Goal: Task Accomplishment & Management: Manage account settings

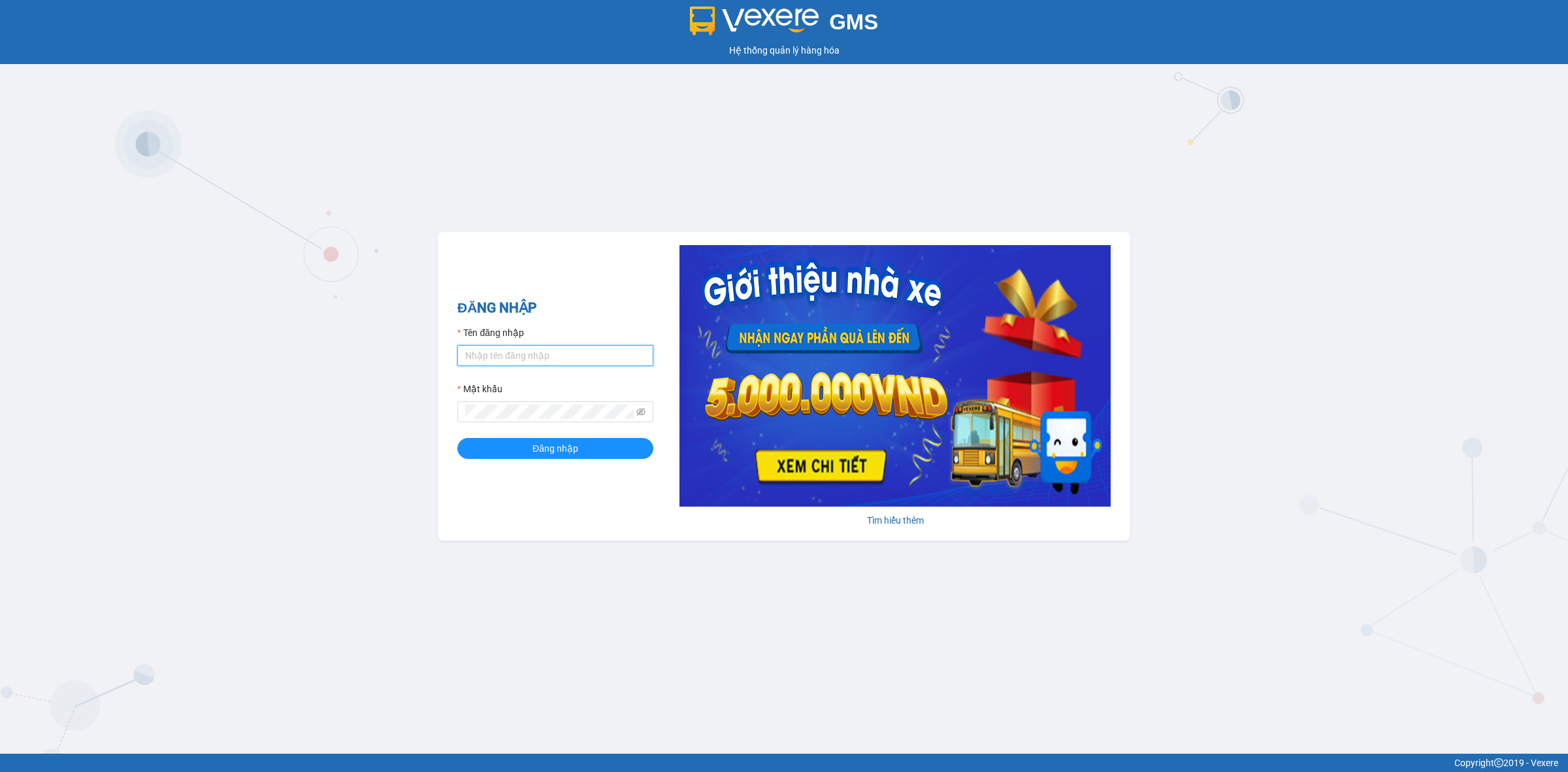
click at [513, 356] on input "Tên đăng nhập" at bounding box center [555, 355] width 196 height 21
type input "tronghadong.longhoan"
click at [638, 411] on icon "eye-invisible" at bounding box center [641, 411] width 9 height 9
click at [457, 438] on button "Đăng nhập" at bounding box center [555, 449] width 196 height 21
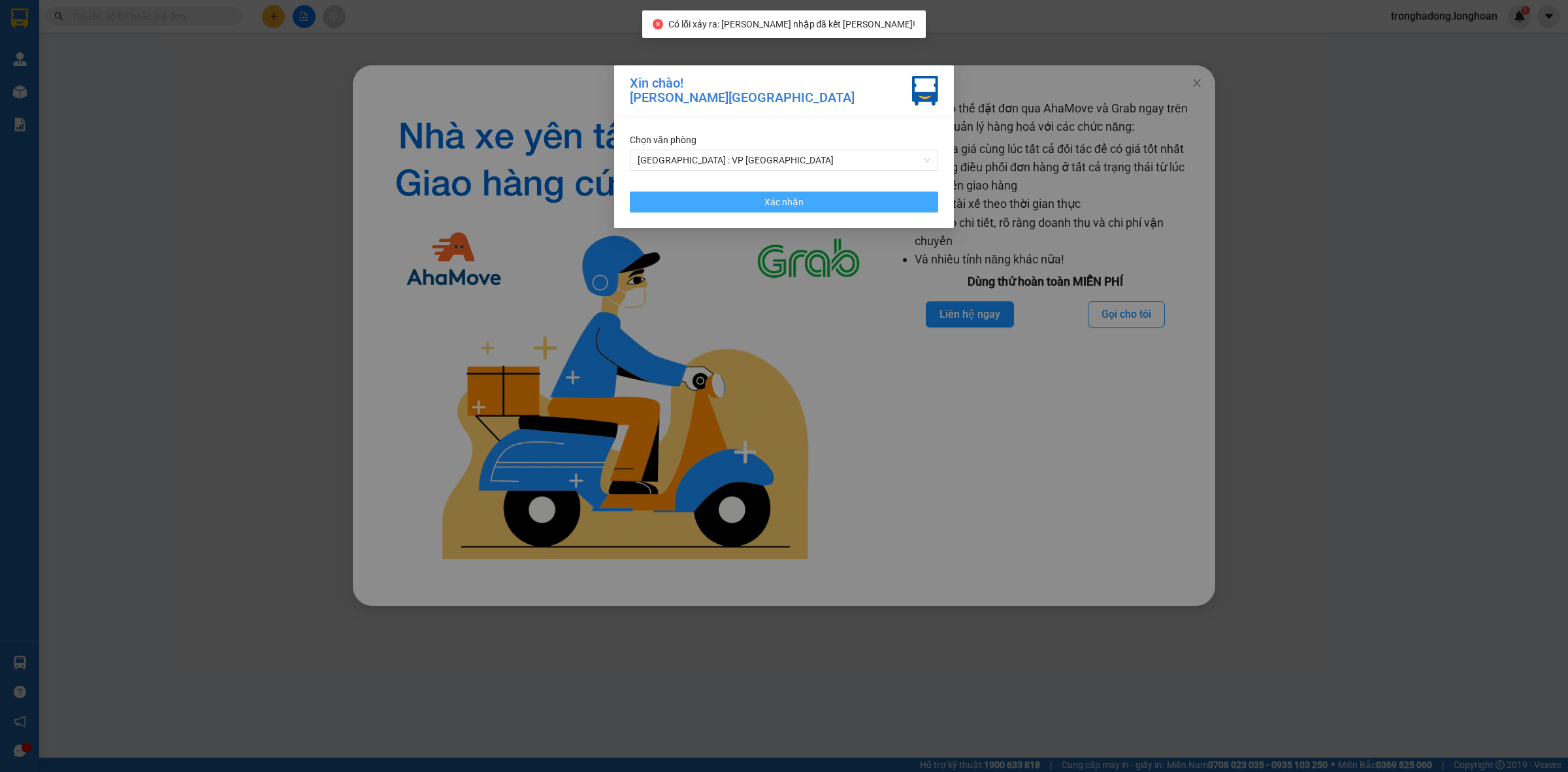
click at [759, 203] on button "Xác nhận" at bounding box center [784, 202] width 308 height 21
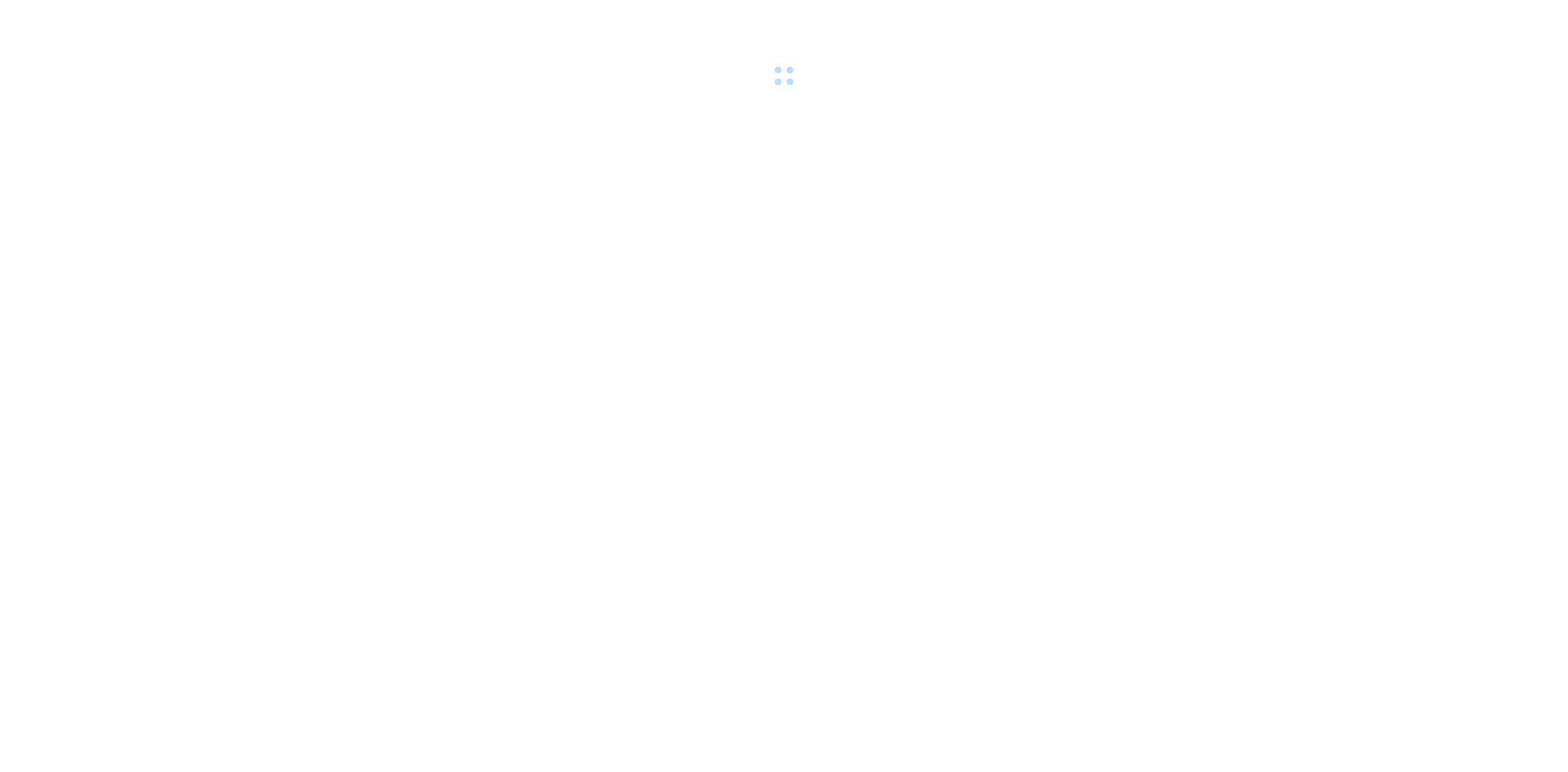
click at [1409, 255] on body at bounding box center [784, 386] width 1568 height 772
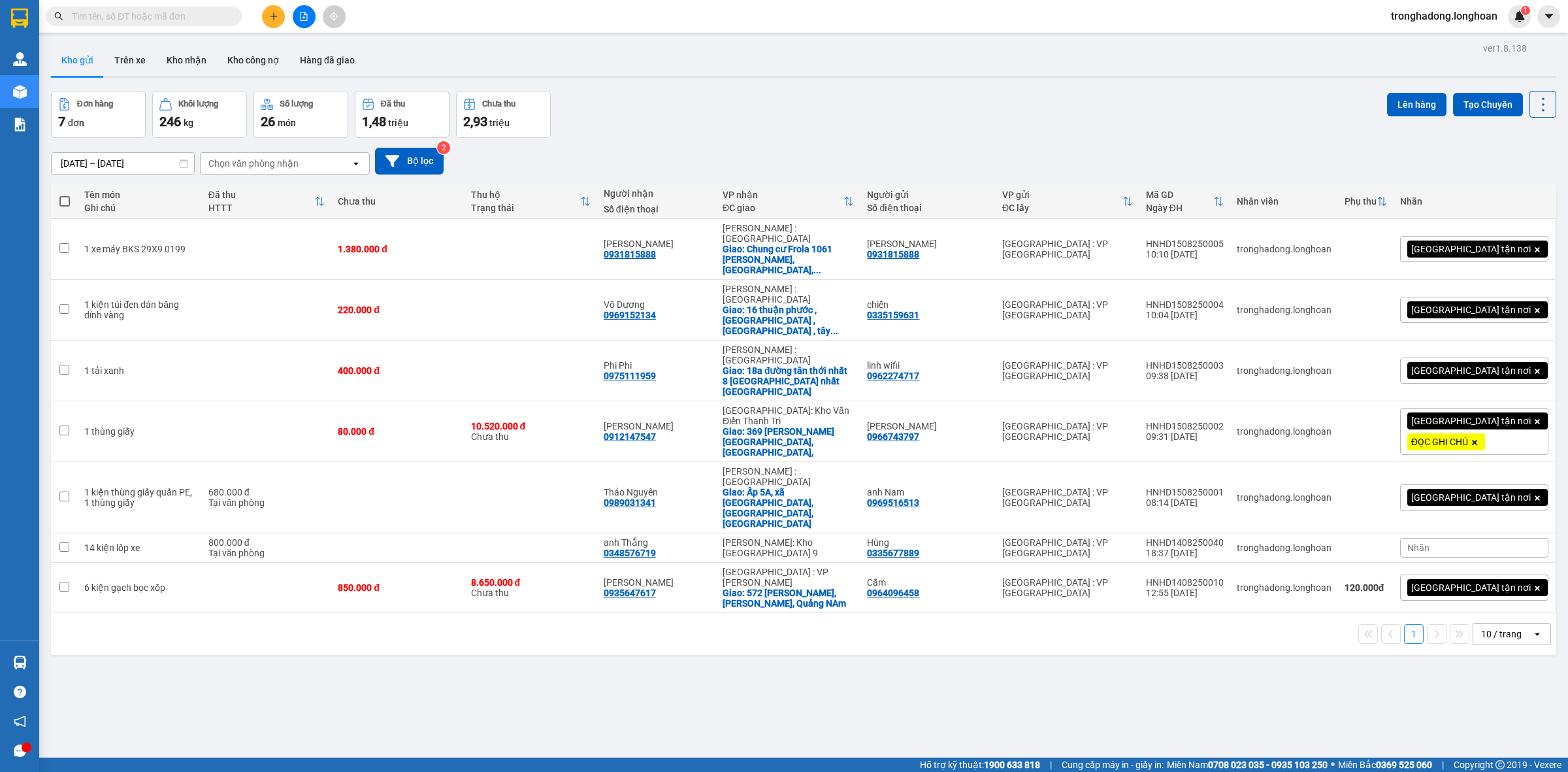
click at [217, 16] on input "text" at bounding box center [148, 16] width 154 height 14
click at [178, 5] on div "Kết quả tìm kiếm ( 0 ) Bộ lọc Thuộc VP này No Data" at bounding box center [127, 16] width 255 height 23
click at [159, 15] on input "text" at bounding box center [148, 16] width 154 height 14
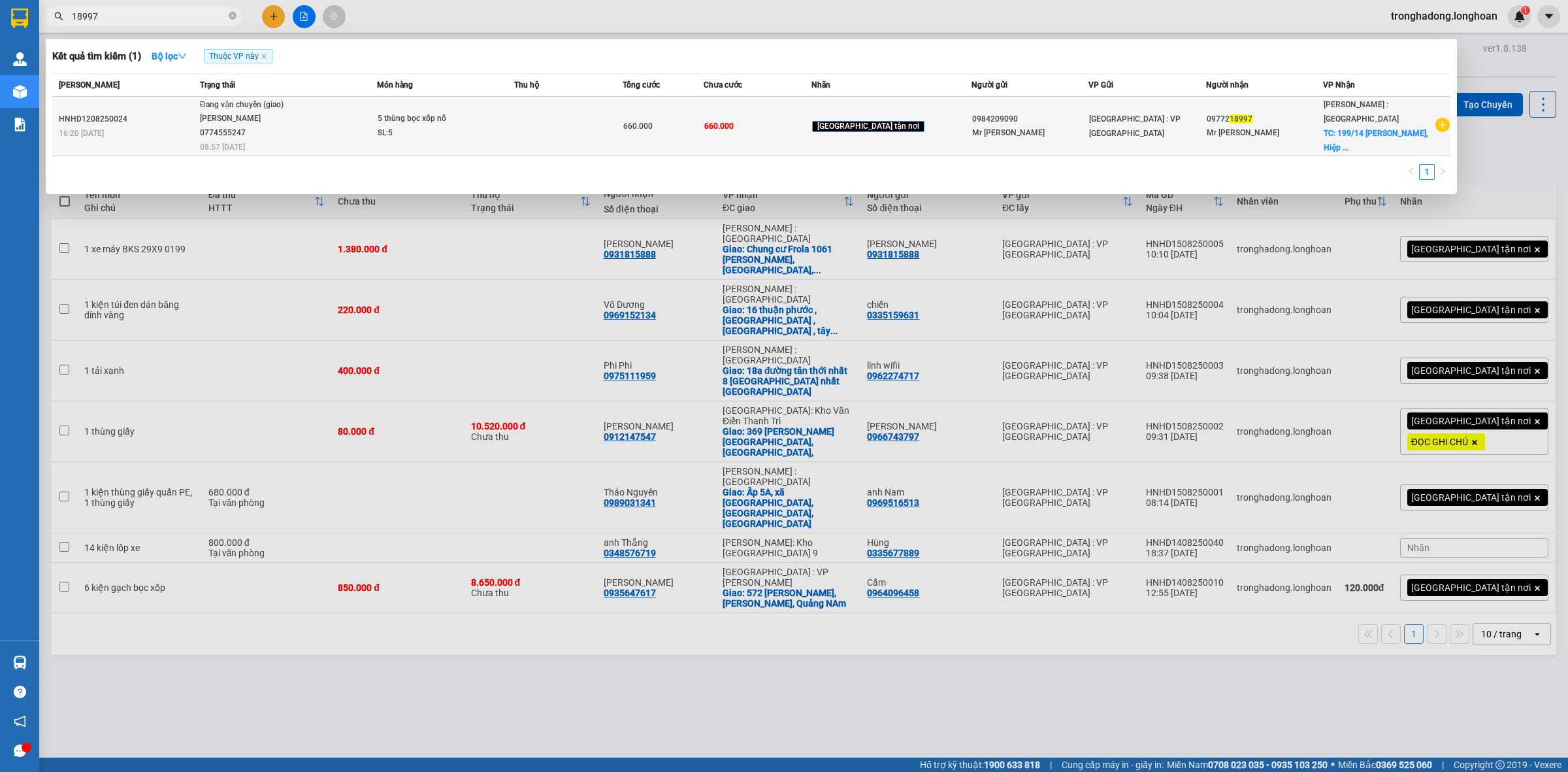
type input "18997"
click at [376, 123] on span "Đang vận chuyển (giao) [PERSON_NAME] 0774555247 08:57 [DATE]" at bounding box center [288, 125] width 177 height 54
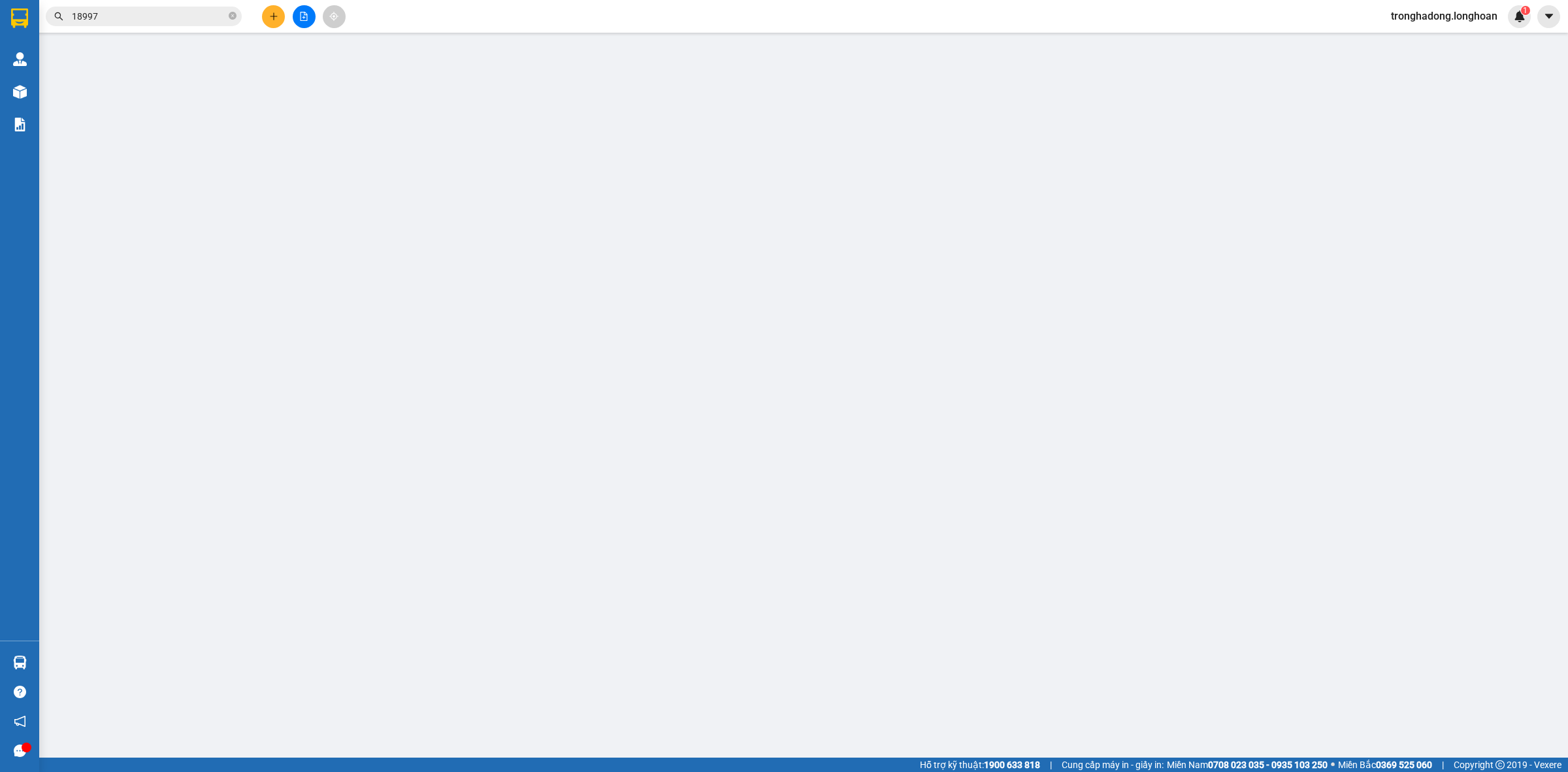
type input "0984209090"
type input "Mr [PERSON_NAME]"
type input "0977218997"
type input "Mr [PERSON_NAME]"
checkbox input "true"
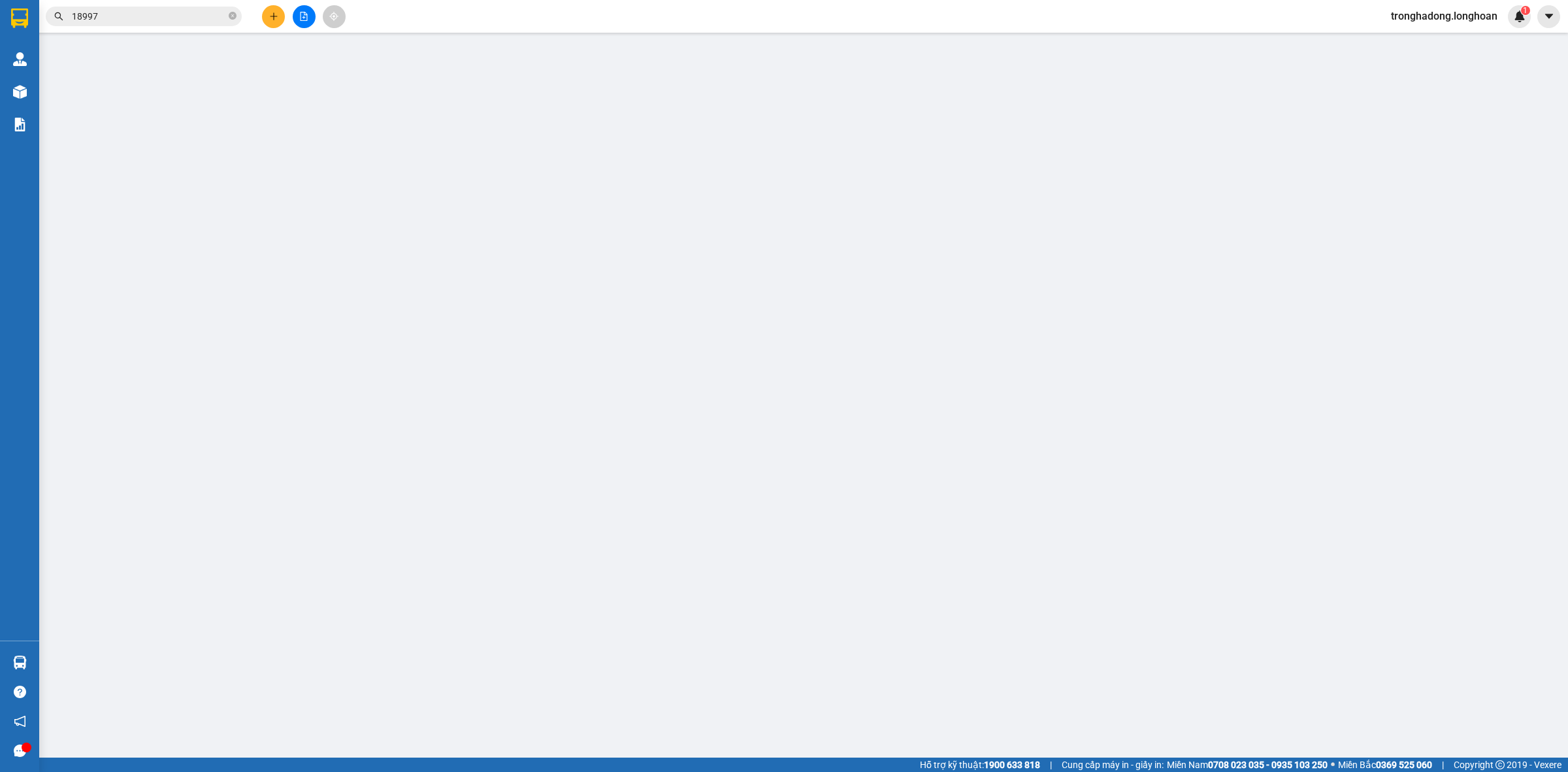
type input "[STREET_ADDRESS][PERSON_NAME]"
type input "HÀNG DỄ VỠ CHÚ Ý BỐC XẾP NHẸ TAY KHÔNG ĐÈ HÀNG ( HƯ VỠ KHÔNG ĐỀN)"
type input "660.000"
type input "110.000"
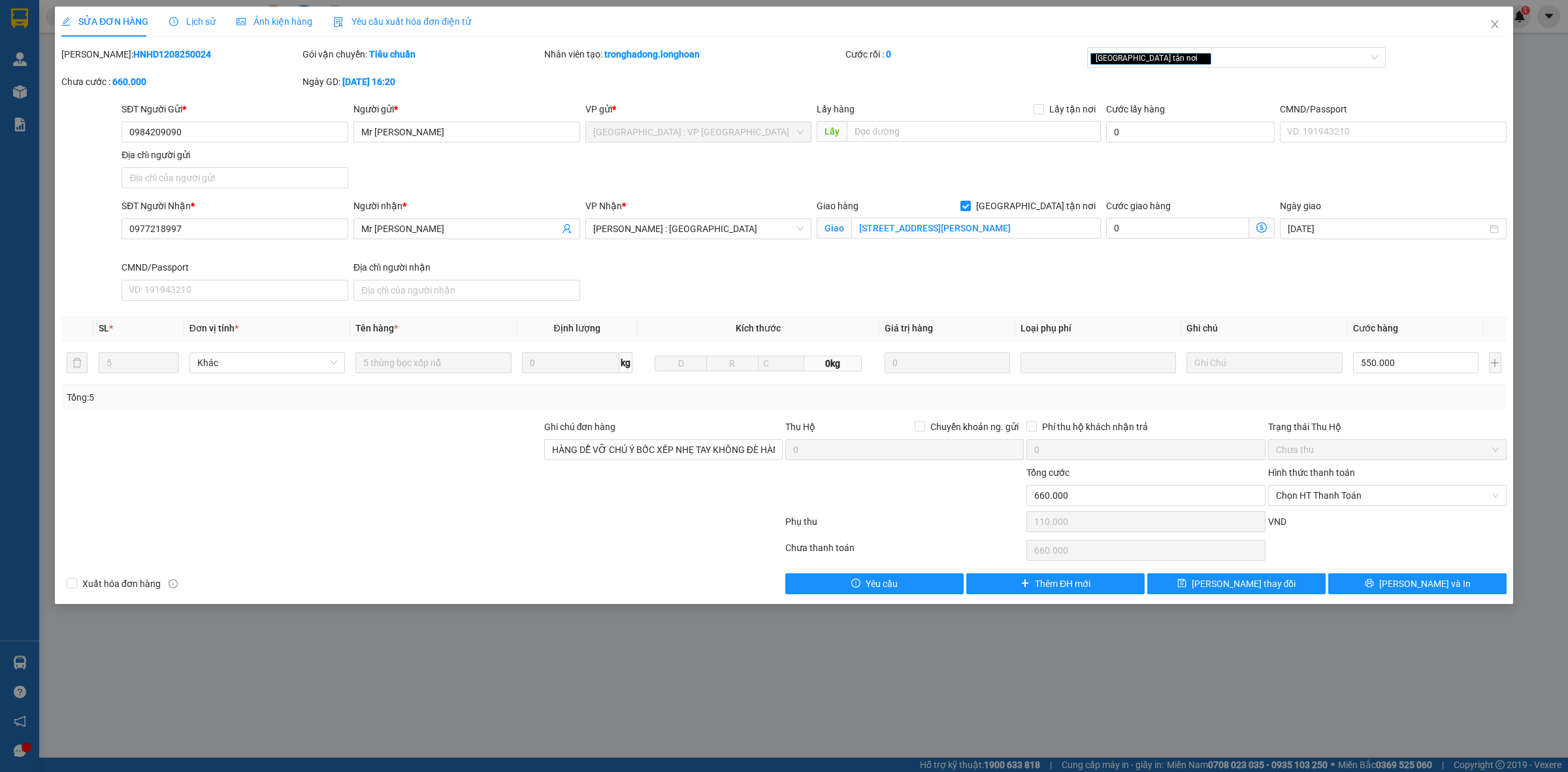
click at [375, 461] on div at bounding box center [302, 442] width 483 height 45
click at [1327, 494] on span "Chọn HT Thanh Toán" at bounding box center [1387, 496] width 223 height 19
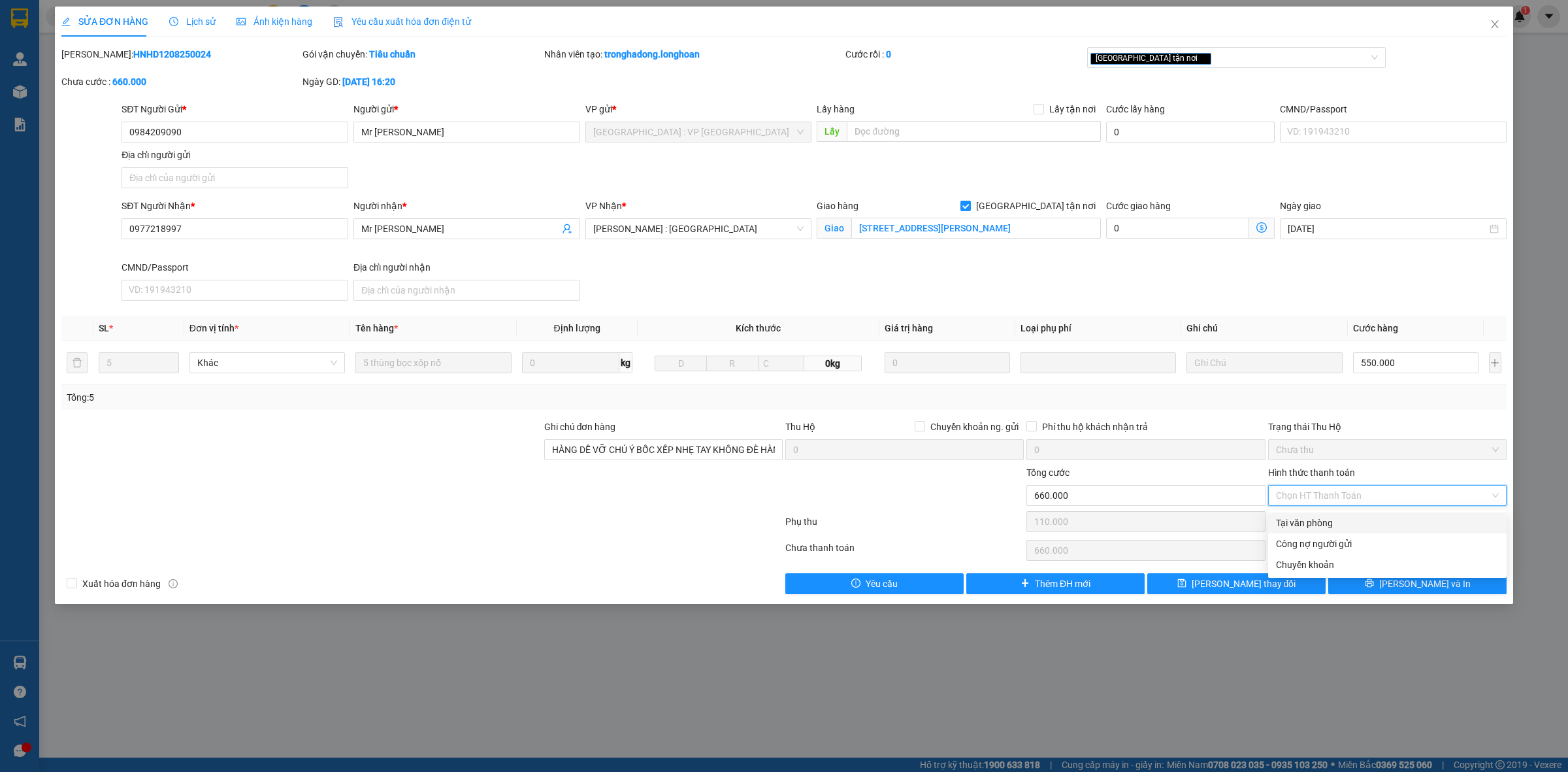
click at [1331, 513] on div "Tại văn phòng" at bounding box center [1387, 523] width 238 height 21
type input "0"
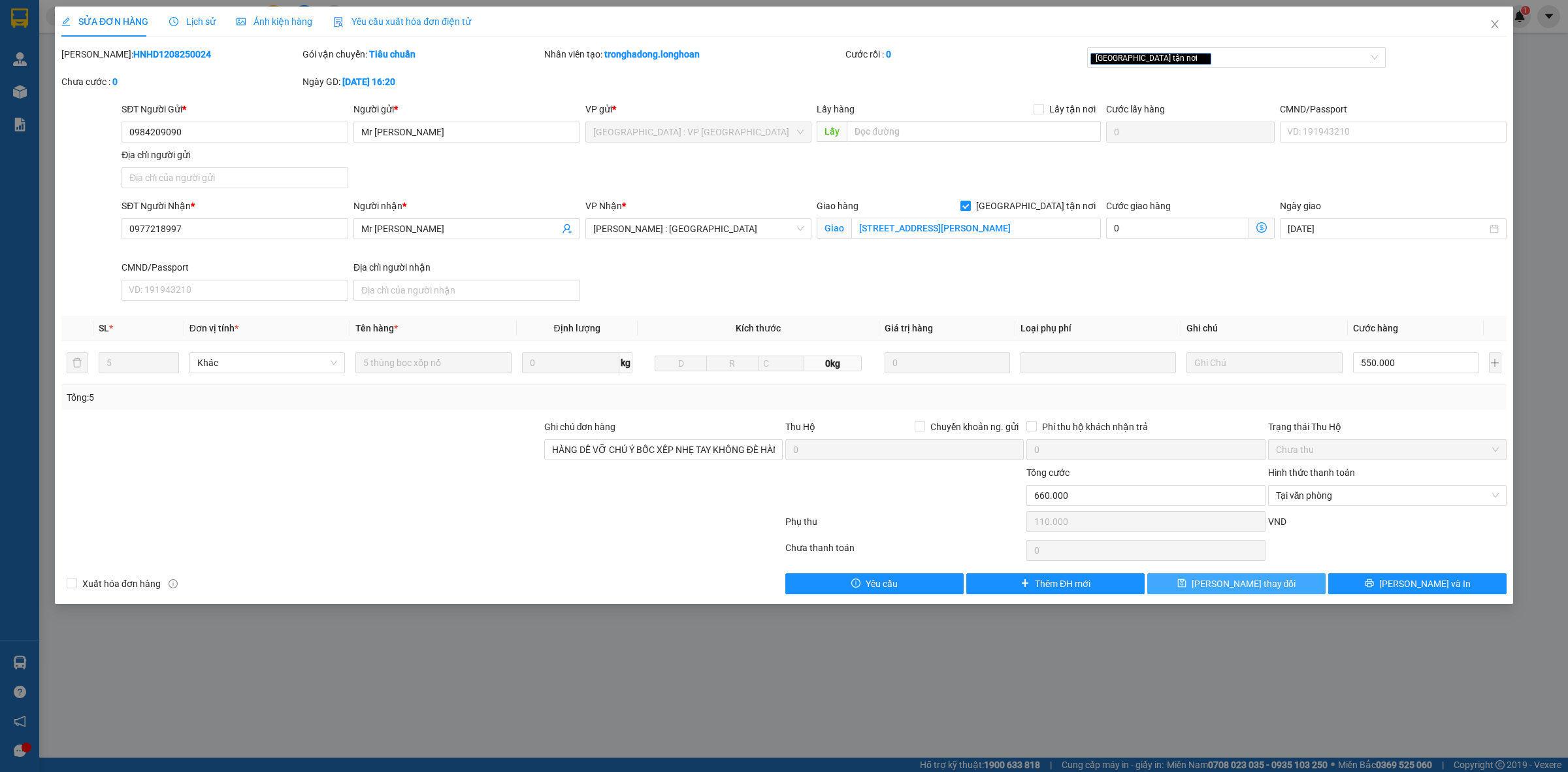
click at [1279, 579] on button "[PERSON_NAME] thay đổi" at bounding box center [1236, 583] width 178 height 21
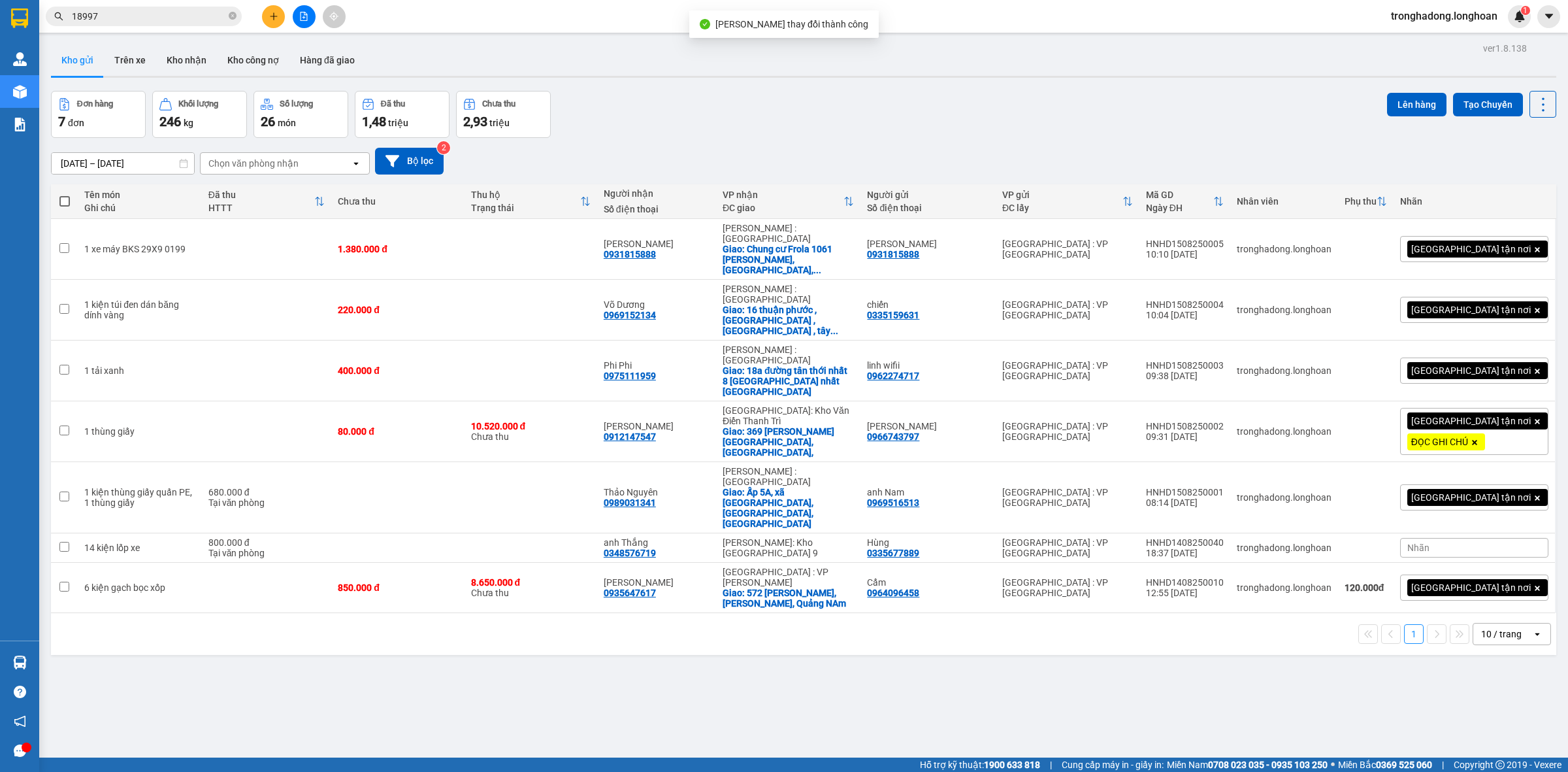
click at [649, 595] on div "ver 1.8.138 Kho gửi Trên xe Kho nhận Kho công nợ Hàng đã giao Đơn hàng 7 đơn Kh…" at bounding box center [803, 425] width 1516 height 772
click at [144, 21] on input "18997" at bounding box center [148, 16] width 154 height 14
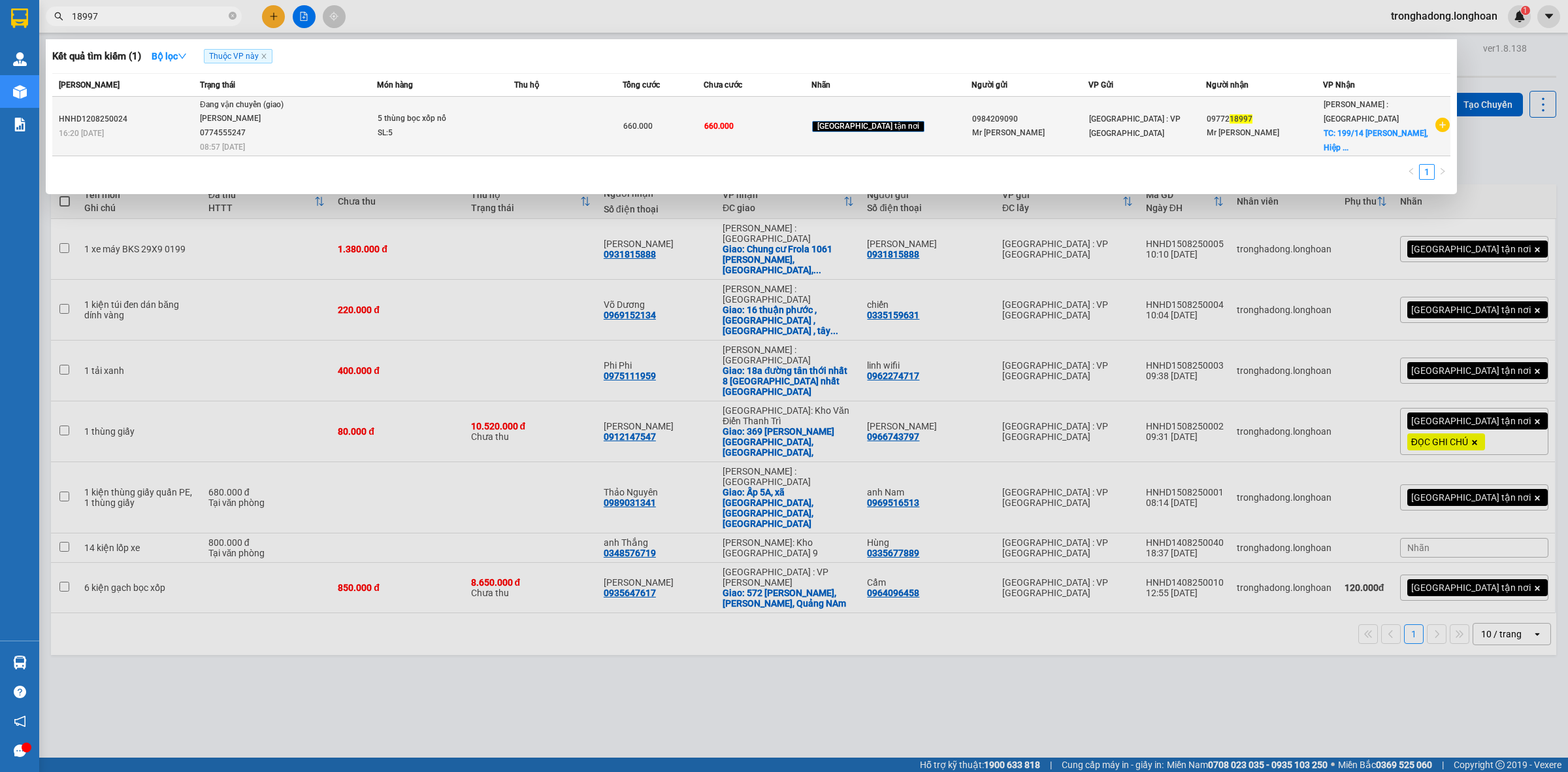
click at [612, 127] on td at bounding box center [568, 127] width 109 height 60
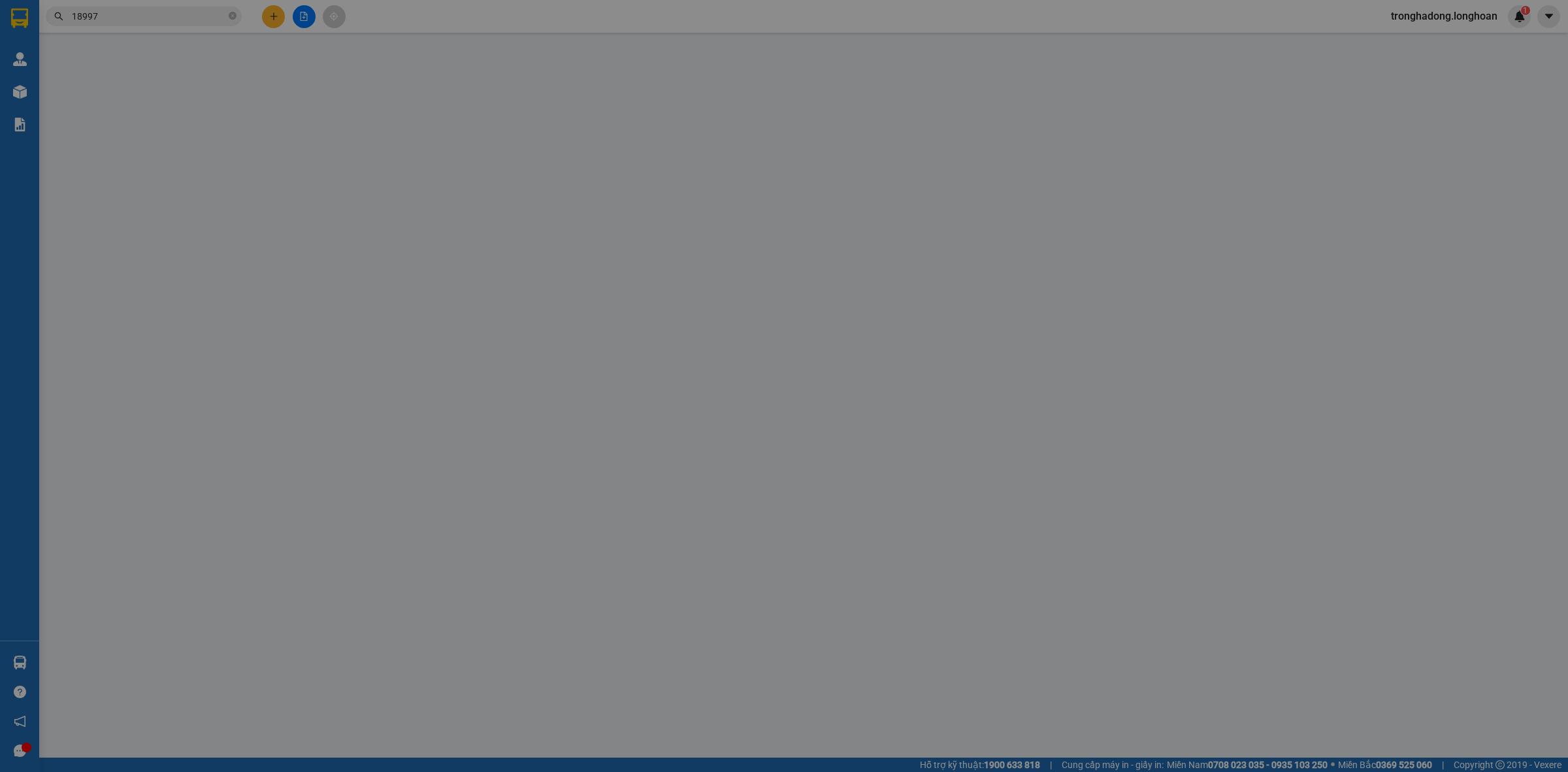
type input "0984209090"
type input "Mr [PERSON_NAME]"
type input "0977218997"
type input "Mr [PERSON_NAME]"
checkbox input "true"
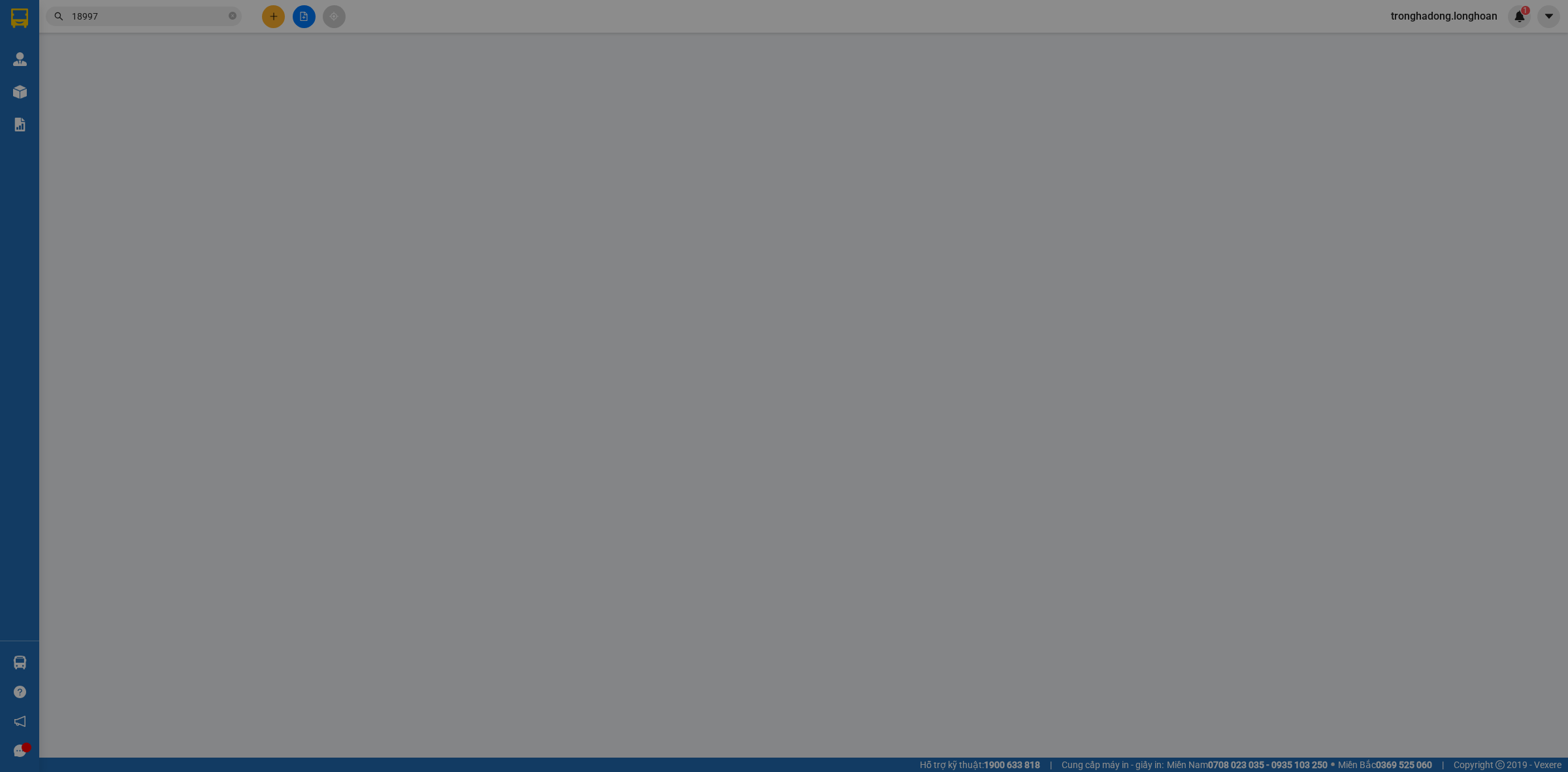
type input "[STREET_ADDRESS][PERSON_NAME]"
type input "HÀNG DỄ VỠ CHÚ Ý BỐC XẾP NHẸ TAY KHÔNG ĐÈ HÀNG ( HƯ VỠ KHÔNG ĐỀN)"
type input "660.000"
type input "110.000"
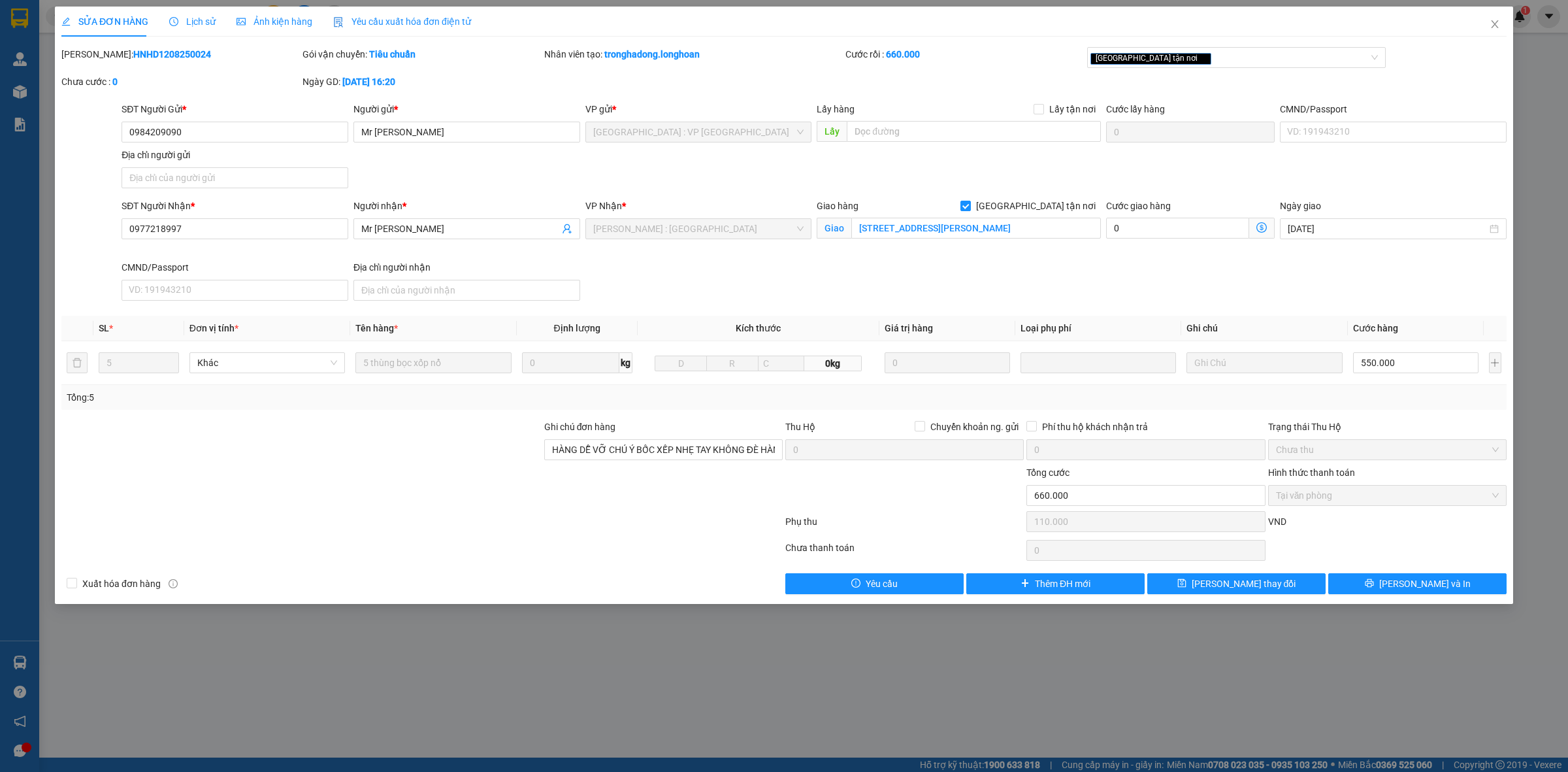
click at [194, 22] on span "Lịch sử" at bounding box center [192, 22] width 46 height 10
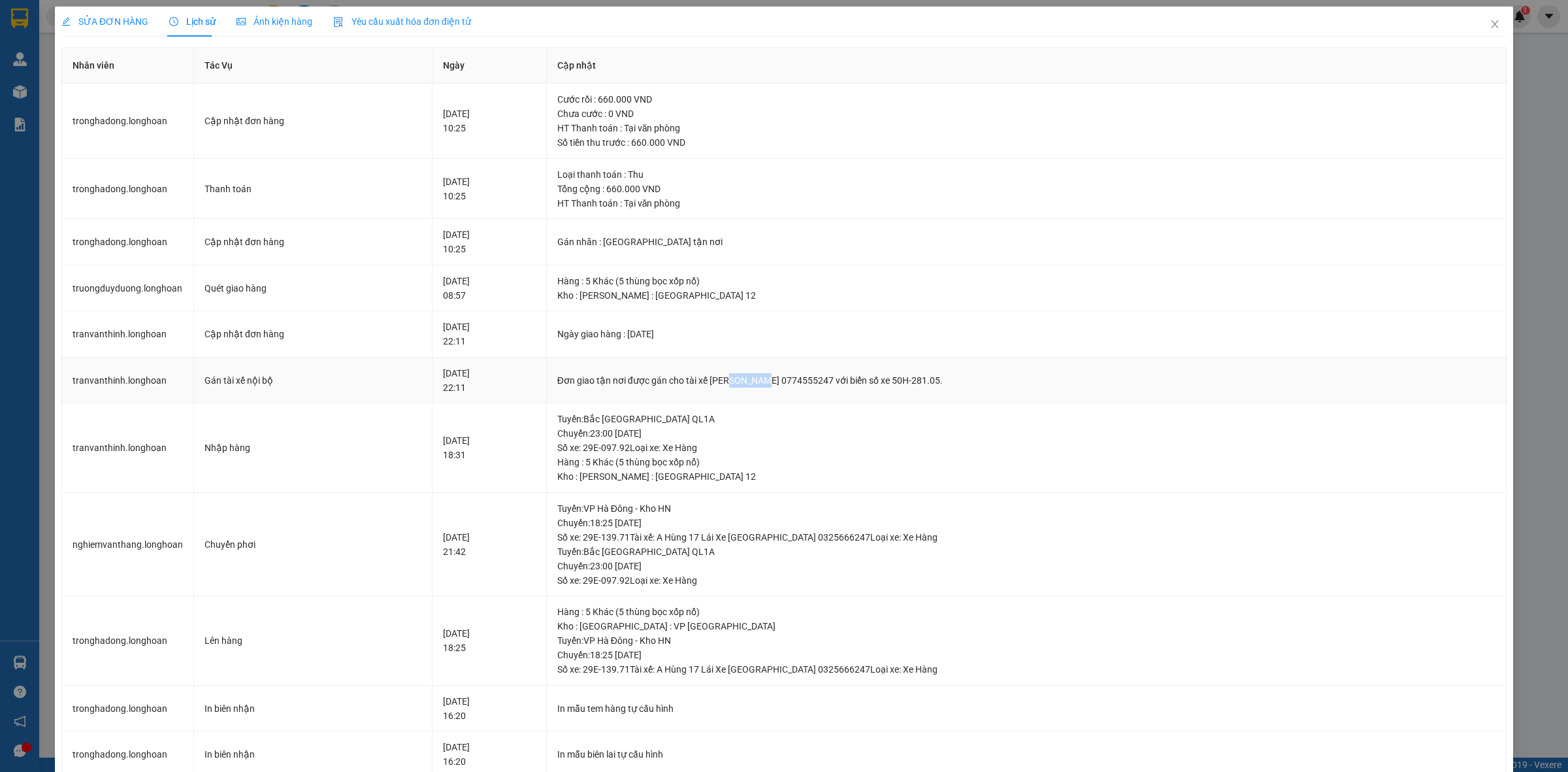
drag, startPoint x: 746, startPoint y: 387, endPoint x: 791, endPoint y: 383, distance: 45.2
click at [789, 383] on div "Đơn giao tận nơi được gán cho tài xế [PERSON_NAME] 0774555247 với biển số xe 50…" at bounding box center [1026, 380] width 938 height 14
click at [801, 383] on div "Đơn giao tận nơi được gán cho tài xế [PERSON_NAME] 0774555247 với biển số xe 50…" at bounding box center [1026, 380] width 938 height 14
click at [126, 16] on span "SỬA ĐƠN HÀNG" at bounding box center [104, 22] width 87 height 10
